Goal: Task Accomplishment & Management: Manage account settings

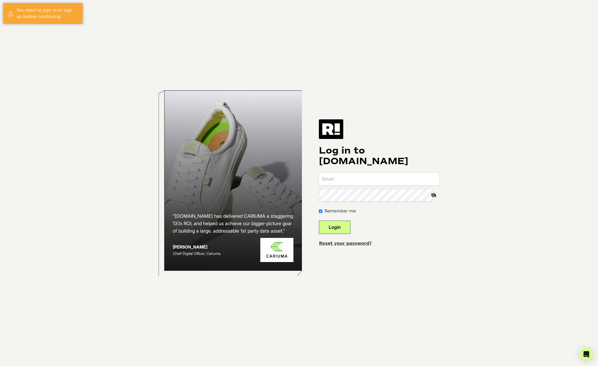
type input "[PERSON_NAME][EMAIL_ADDRESS][DOMAIN_NAME]"
click at [370, 183] on input "[PERSON_NAME][EMAIL_ADDRESS][DOMAIN_NAME]" at bounding box center [379, 179] width 121 height 13
click at [334, 226] on button "Login" at bounding box center [335, 226] width 32 height 13
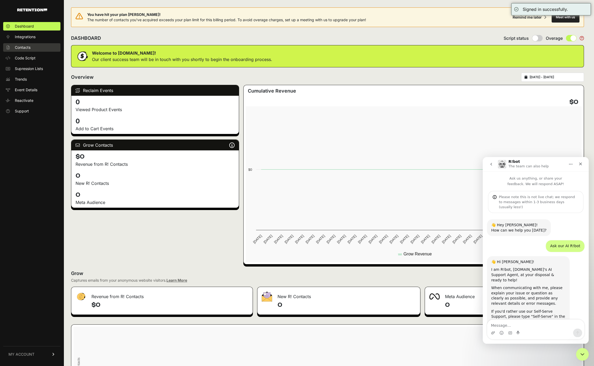
scroll to position [121, 0]
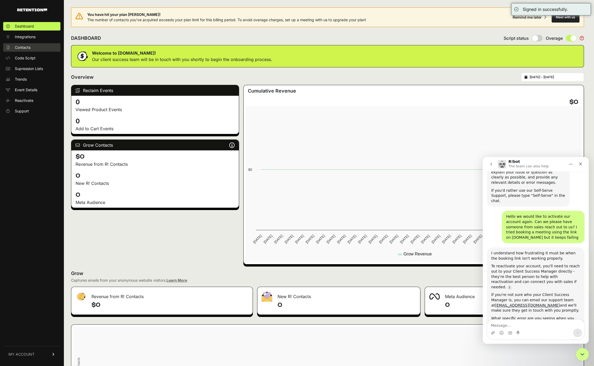
click at [26, 49] on span "Contacts" at bounding box center [23, 47] width 16 height 5
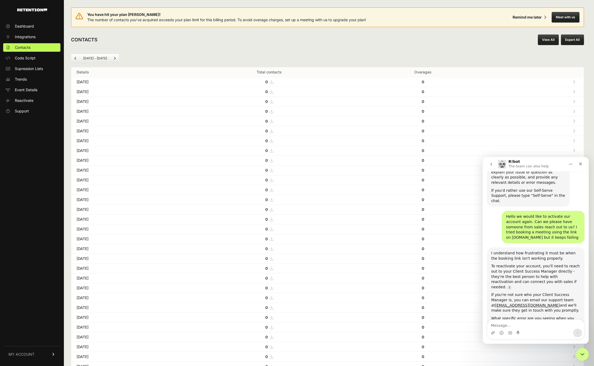
click at [29, 356] on span "MY ACCOUNT" at bounding box center [21, 353] width 26 height 5
click at [32, 339] on link "Billing" at bounding box center [31, 336] width 57 height 8
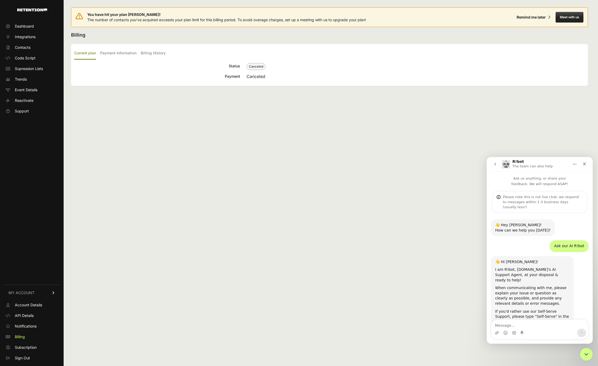
scroll to position [121, 0]
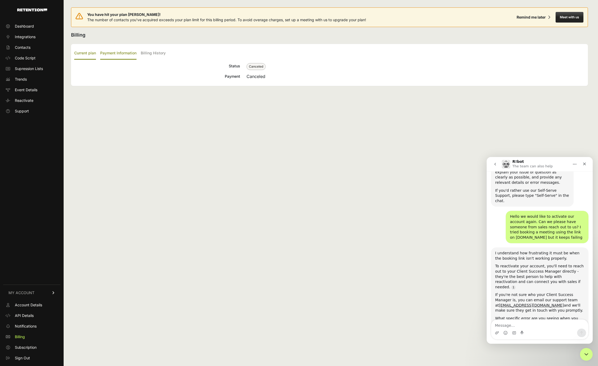
click at [122, 52] on label "Payment Information" at bounding box center [118, 53] width 36 height 12
click at [0, 0] on input "Payment Information" at bounding box center [0, 0] width 0 height 0
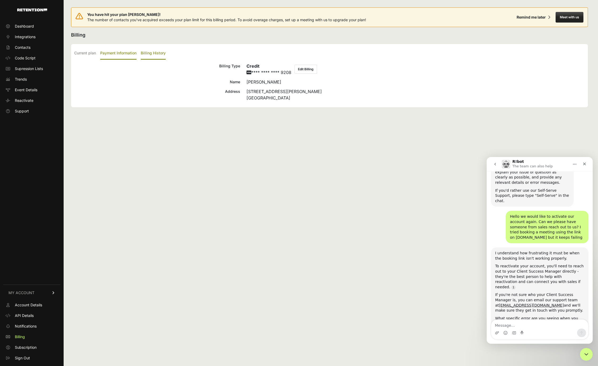
click at [160, 53] on label "Billing History" at bounding box center [153, 53] width 25 height 12
click at [0, 0] on input "Billing History" at bounding box center [0, 0] width 0 height 0
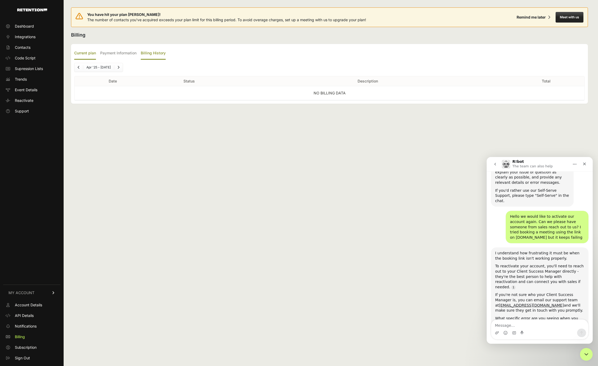
click at [88, 54] on label "Current plan" at bounding box center [85, 53] width 22 height 12
click at [0, 0] on input "Current plan" at bounding box center [0, 0] width 0 height 0
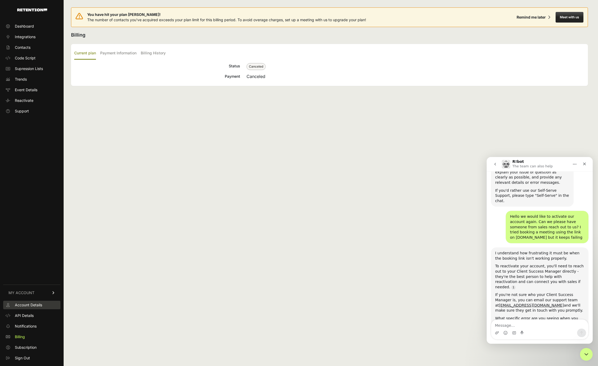
click at [33, 305] on span "Account Details" at bounding box center [28, 304] width 27 height 5
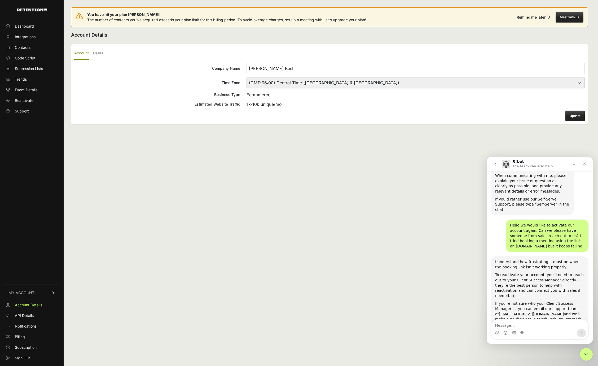
scroll to position [121, 0]
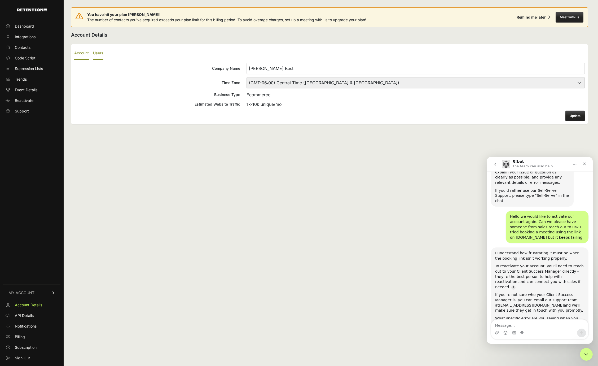
click at [100, 52] on label "Users" at bounding box center [98, 53] width 10 height 12
click at [0, 0] on input "Users" at bounding box center [0, 0] width 0 height 0
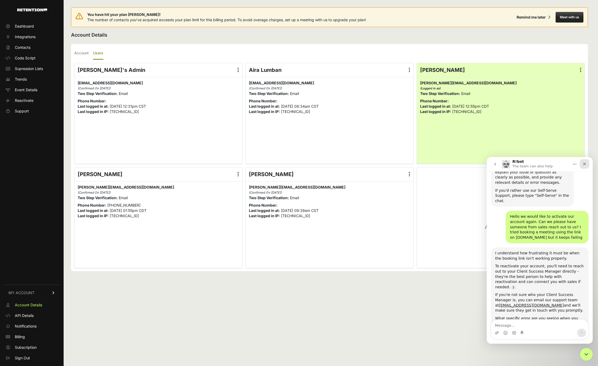
click at [587, 165] on div "Close" at bounding box center [585, 164] width 10 height 10
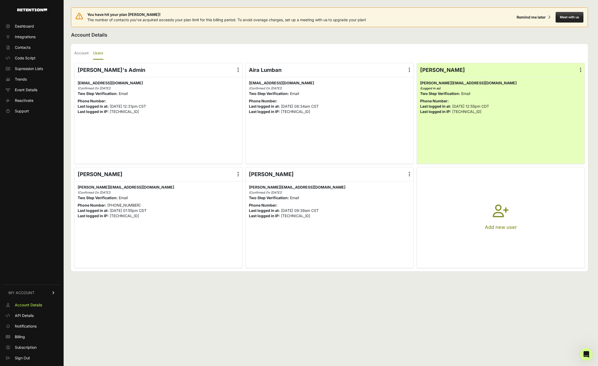
scroll to position [121, 0]
drag, startPoint x: 462, startPoint y: 81, endPoint x: 420, endPoint y: 82, distance: 42.4
click at [420, 82] on p "david@bernies.com david@bernies.com (Logged in as)" at bounding box center [500, 85] width 161 height 11
copy span "[PERSON_NAME][EMAIL_ADDRESS][DOMAIN_NAME]"
click at [504, 223] on icon "button" at bounding box center [501, 213] width 16 height 19
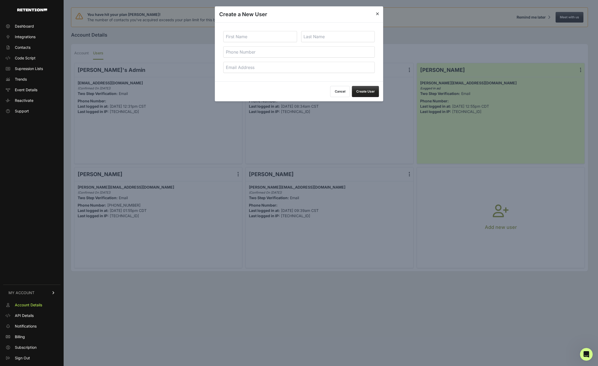
click at [261, 52] on input "tel" at bounding box center [298, 51] width 151 height 11
click at [260, 69] on input "email" at bounding box center [298, 67] width 151 height 11
paste input "analyticsthree@hustlermarketing.com"
type input "analyticsthree@hustlermarketing.com"
click at [251, 38] on input "text" at bounding box center [260, 36] width 74 height 11
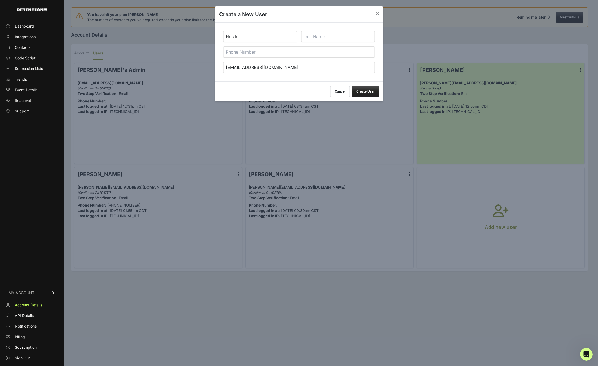
type input "Hustler"
type input "Analytics"
click at [367, 94] on button "Create User" at bounding box center [365, 91] width 27 height 11
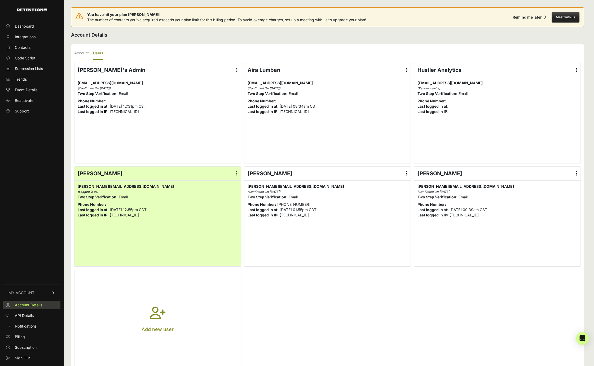
click at [29, 303] on span "Account Details" at bounding box center [28, 304] width 27 height 5
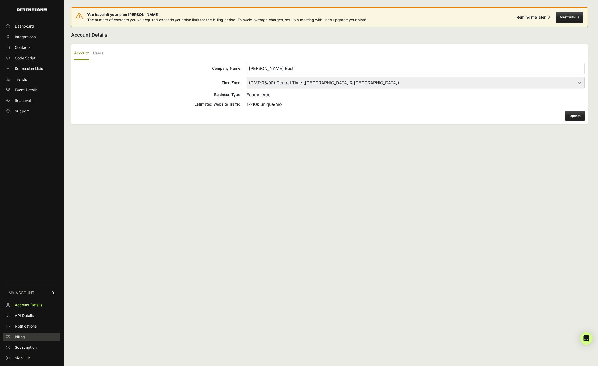
click at [24, 332] on ul "Account Details API Details Notifications Billing Subscription Sign Out" at bounding box center [31, 331] width 57 height 61
click at [26, 337] on link "Billing" at bounding box center [31, 336] width 57 height 8
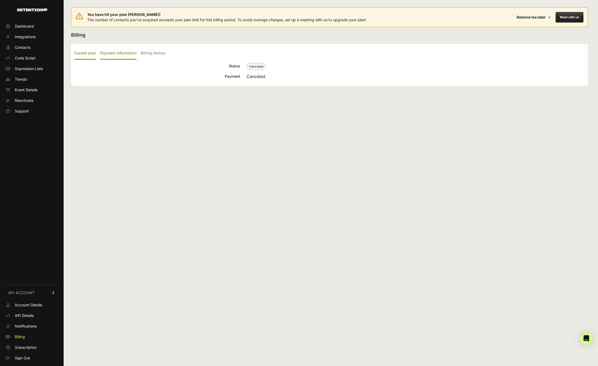
click at [116, 51] on label "Payment Information" at bounding box center [118, 53] width 36 height 12
click at [0, 0] on input "Payment Information" at bounding box center [0, 0] width 0 height 0
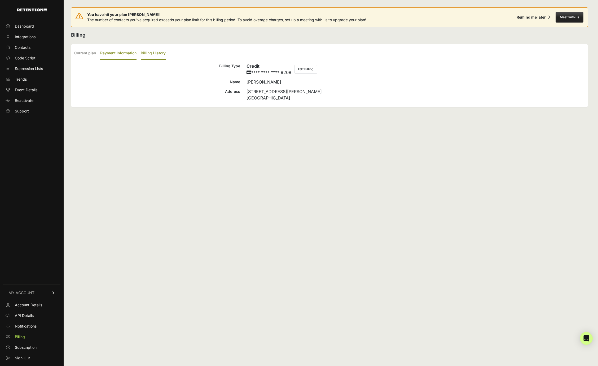
click at [160, 50] on label "Billing History" at bounding box center [153, 53] width 25 height 12
click at [0, 0] on input "Billing History" at bounding box center [0, 0] width 0 height 0
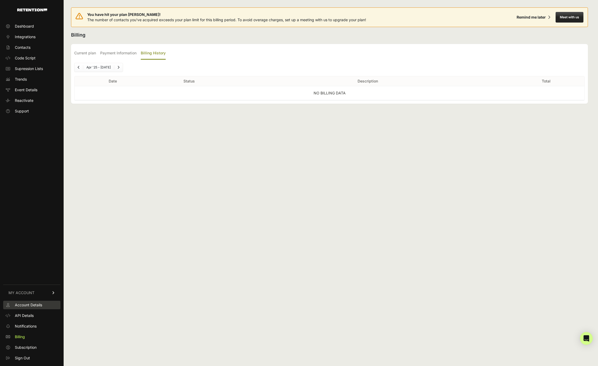
click at [22, 302] on span "Account Details" at bounding box center [28, 304] width 27 height 5
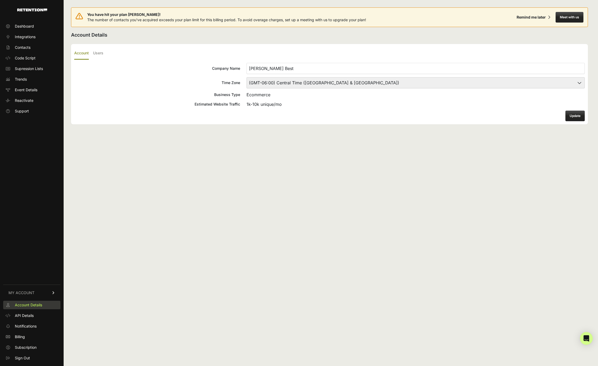
click at [34, 306] on span "Account Details" at bounding box center [28, 304] width 27 height 5
click at [99, 54] on label "Users" at bounding box center [98, 53] width 10 height 12
click at [0, 0] on input "Users" at bounding box center [0, 0] width 0 height 0
click at [24, 49] on span "Contacts" at bounding box center [23, 47] width 16 height 5
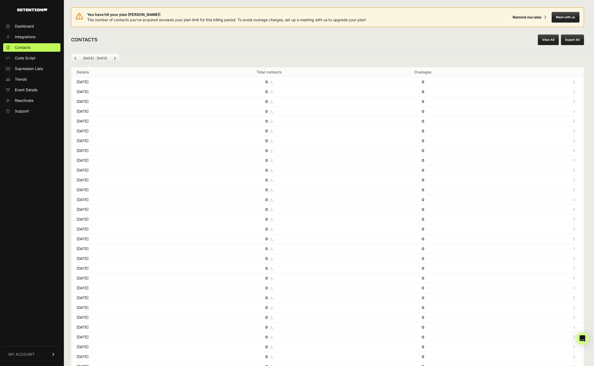
click at [116, 59] on link "Next" at bounding box center [115, 58] width 8 height 8
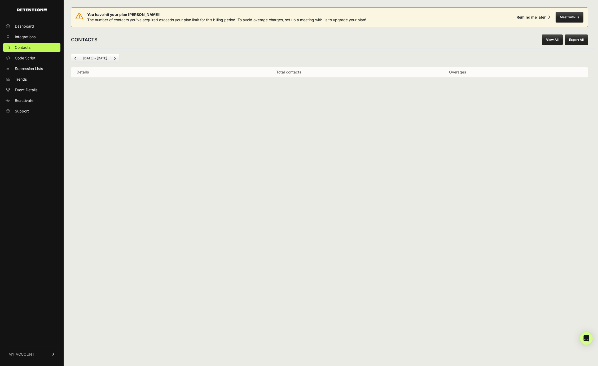
click at [74, 60] on span "Previous" at bounding box center [75, 58] width 2 height 4
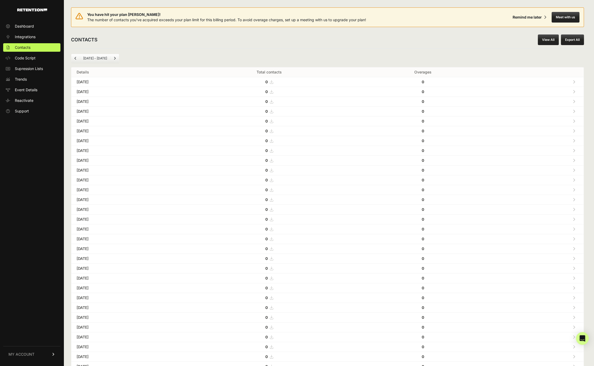
click at [74, 60] on span "Previous" at bounding box center [75, 58] width 2 height 4
click at [75, 59] on icon "Previous" at bounding box center [75, 58] width 2 height 3
click at [76, 59] on icon "Previous" at bounding box center [75, 58] width 2 height 3
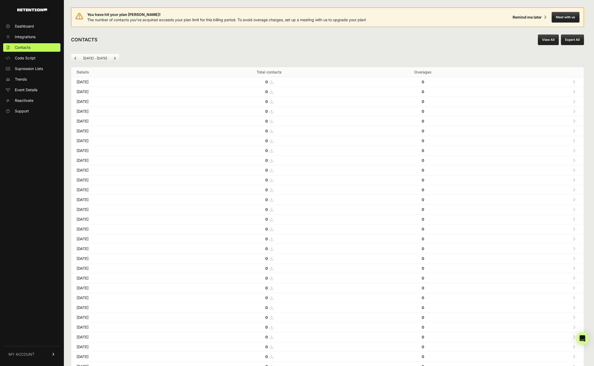
click at [552, 39] on link "View All" at bounding box center [548, 39] width 21 height 11
